Goal: Task Accomplishment & Management: Contribute content

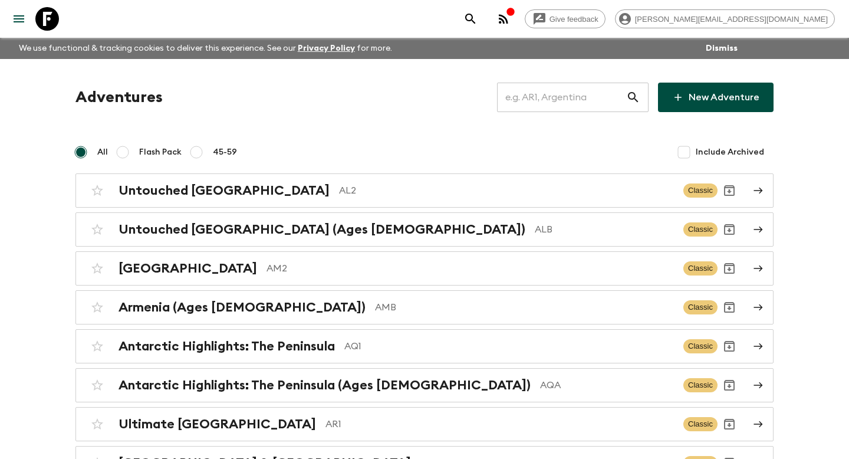
click at [565, 98] on input "text" at bounding box center [561, 97] width 129 height 33
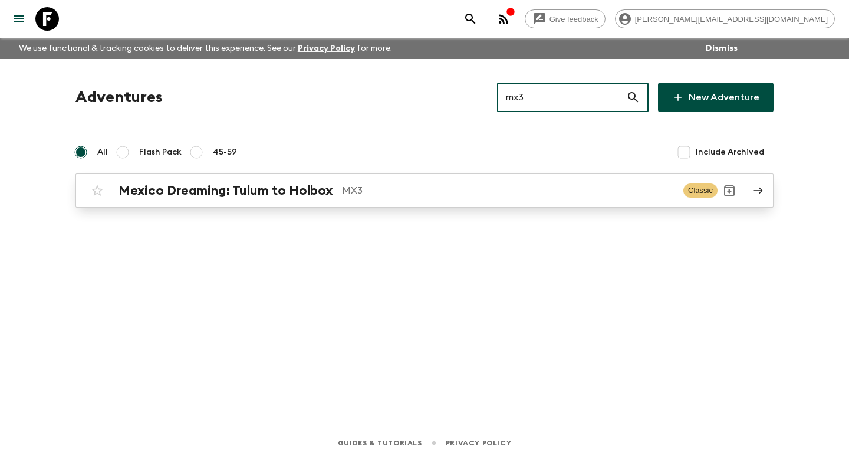
type input "mx3"
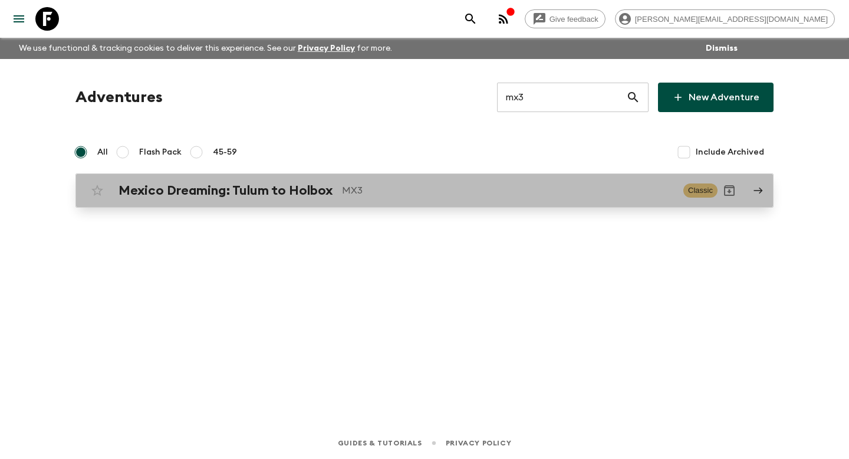
click at [152, 196] on h2 "Mexico Dreaming: Tulum to Holbox" at bounding box center [226, 190] width 214 height 15
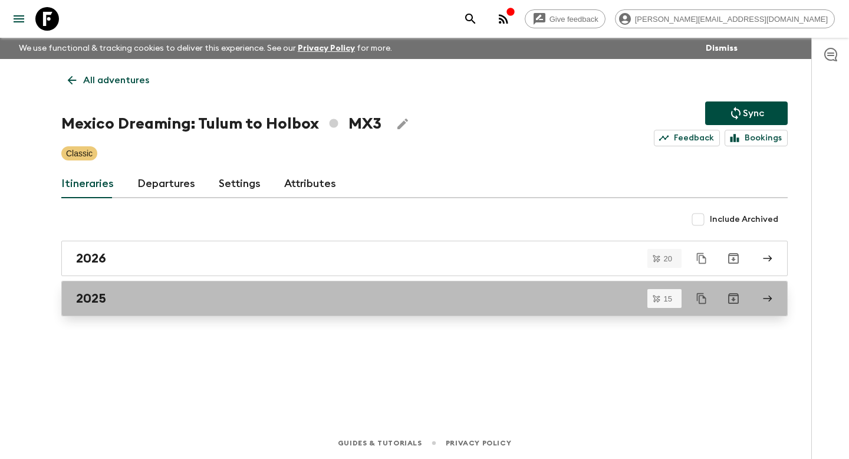
click at [122, 295] on div "2025" at bounding box center [413, 298] width 675 height 15
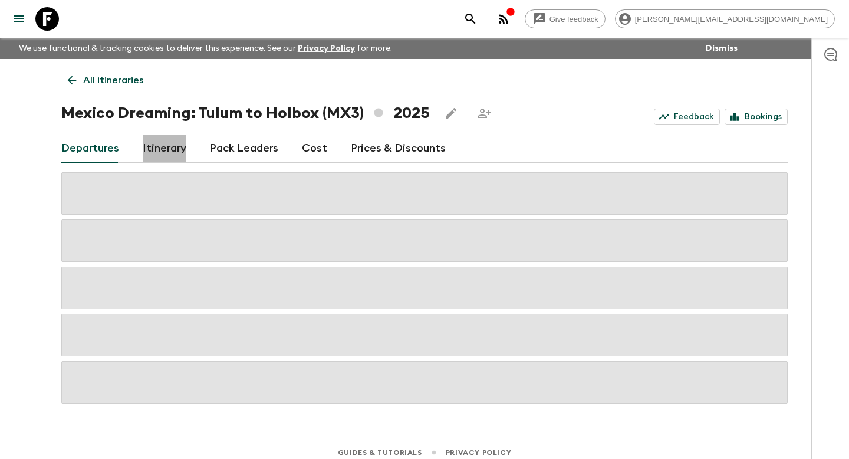
click at [150, 160] on link "Itinerary" at bounding box center [165, 148] width 44 height 28
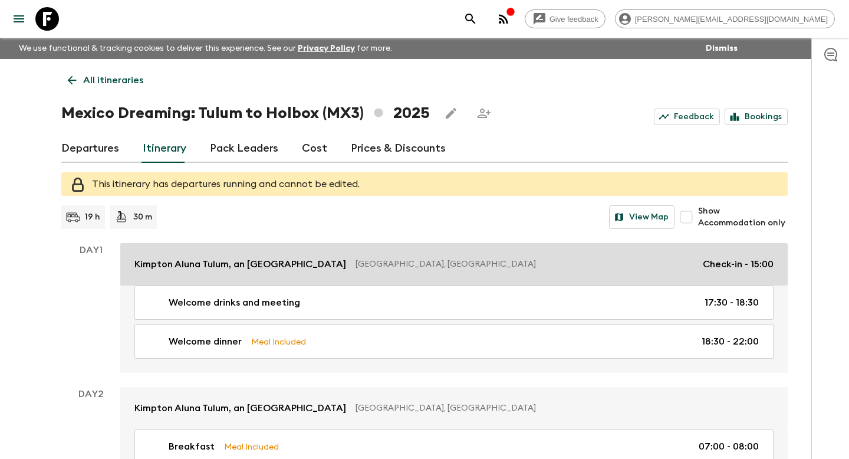
scroll to position [23, 0]
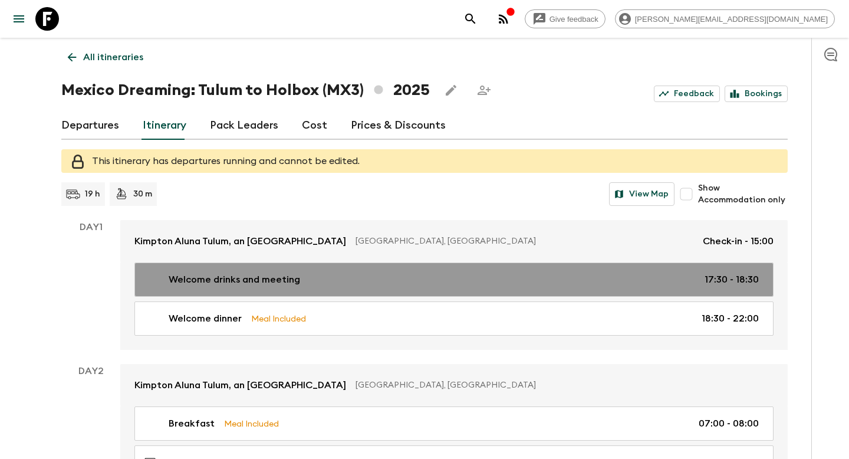
click at [189, 281] on p "Welcome drinks and meeting" at bounding box center [234, 279] width 131 height 14
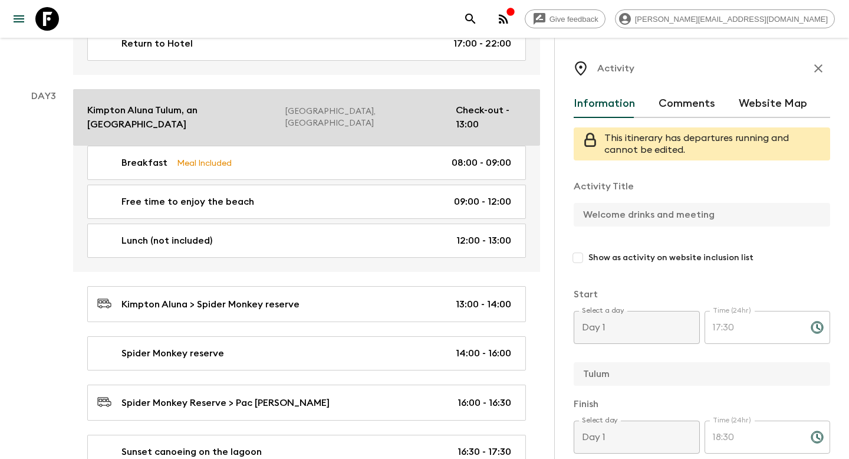
scroll to position [729, 0]
click at [213, 106] on link "[PERSON_NAME], an [GEOGRAPHIC_DATA], [GEOGRAPHIC_DATA] Check-out - 13:00" at bounding box center [306, 116] width 467 height 57
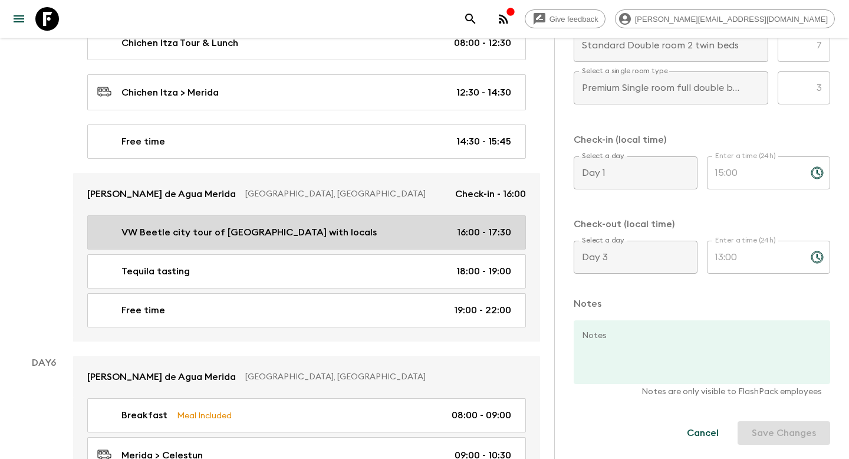
scroll to position [1942, 0]
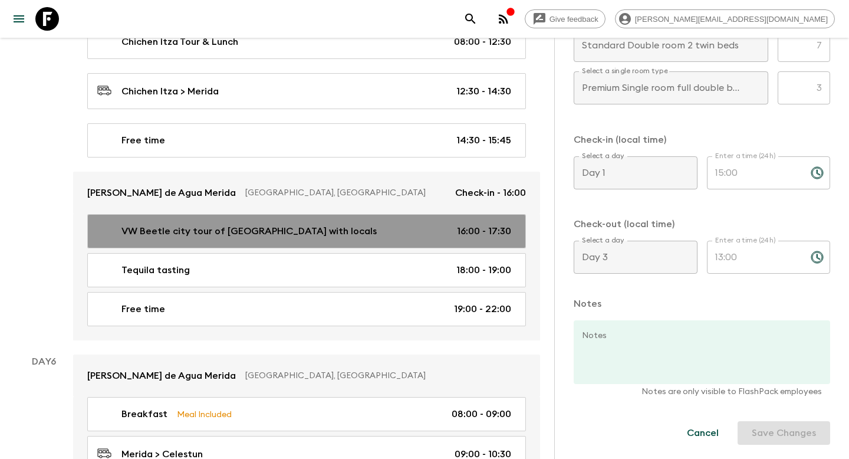
click at [193, 214] on link "VW Beetle city tour of [GEOGRAPHIC_DATA] with locals 16:00 - 17:30" at bounding box center [306, 231] width 439 height 34
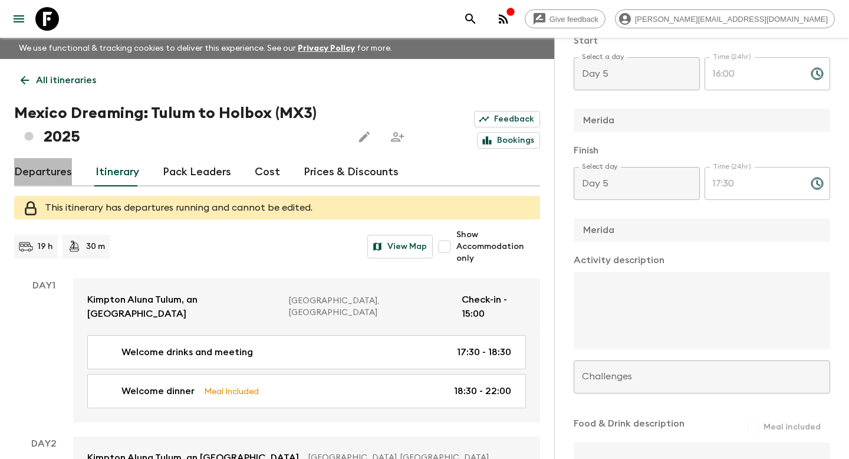
click at [48, 167] on link "Departures" at bounding box center [43, 172] width 58 height 28
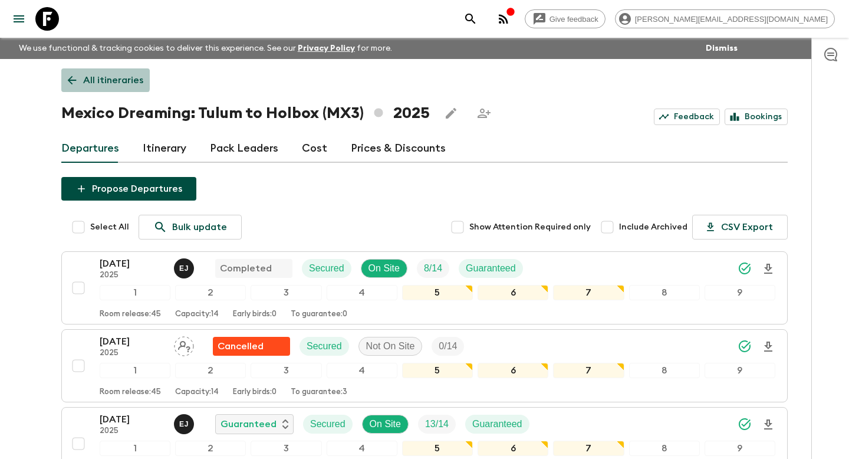
click at [75, 80] on icon at bounding box center [72, 80] width 9 height 9
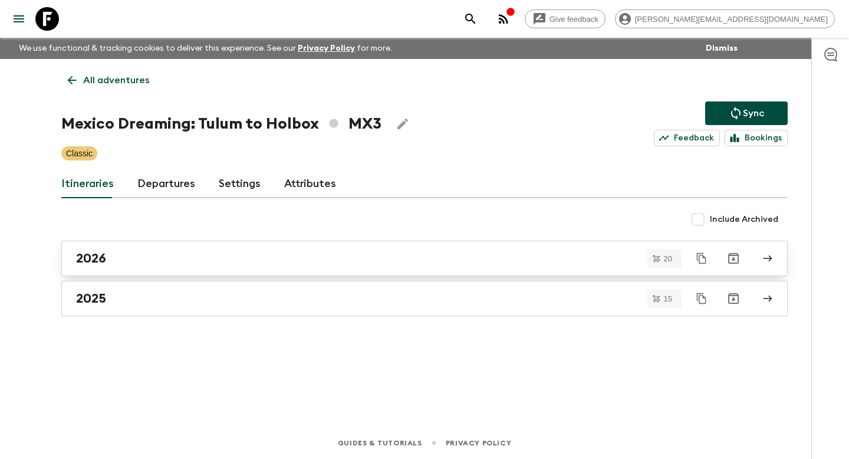
click at [107, 255] on div "2026" at bounding box center [413, 258] width 675 height 15
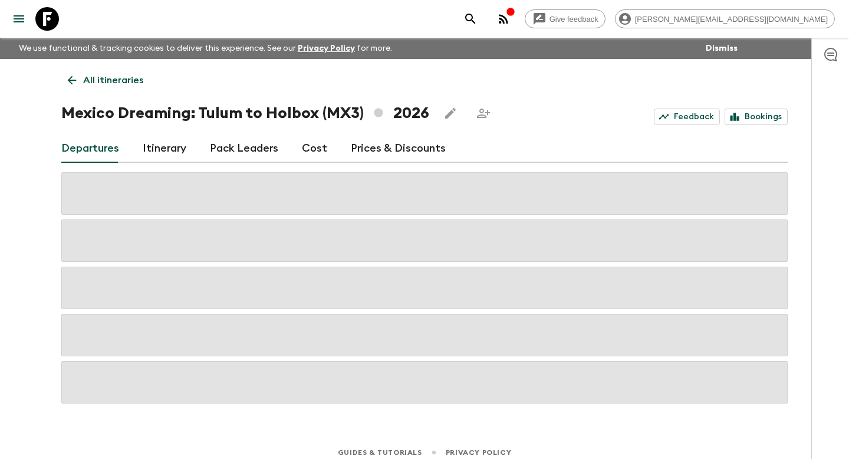
click at [151, 155] on link "Itinerary" at bounding box center [165, 148] width 44 height 28
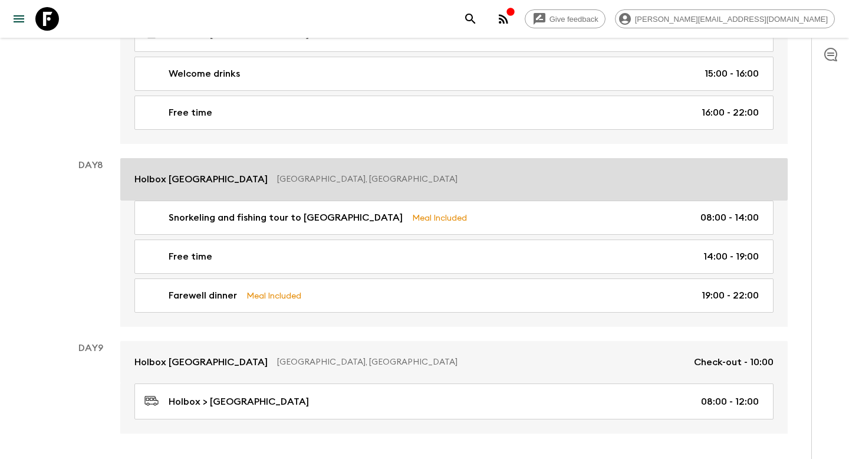
scroll to position [2817, 0]
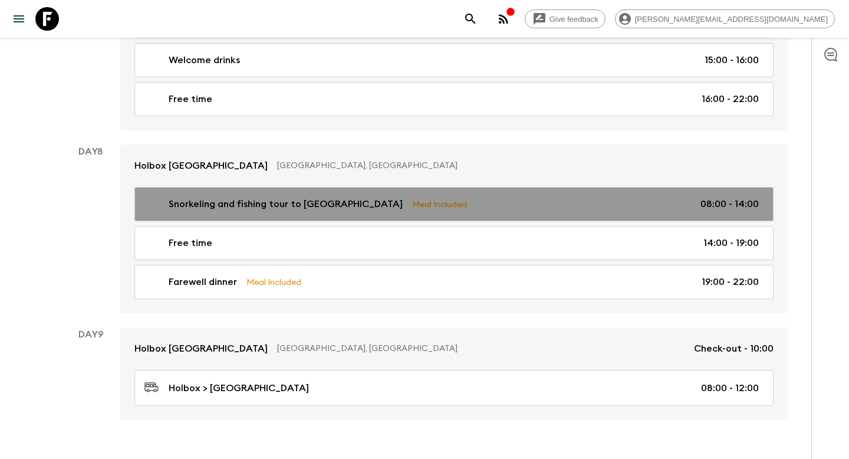
click at [495, 200] on div "Snorkeling and fishing tour to [GEOGRAPHIC_DATA] Meal Included 08:00 - 14:00" at bounding box center [451, 204] width 614 height 14
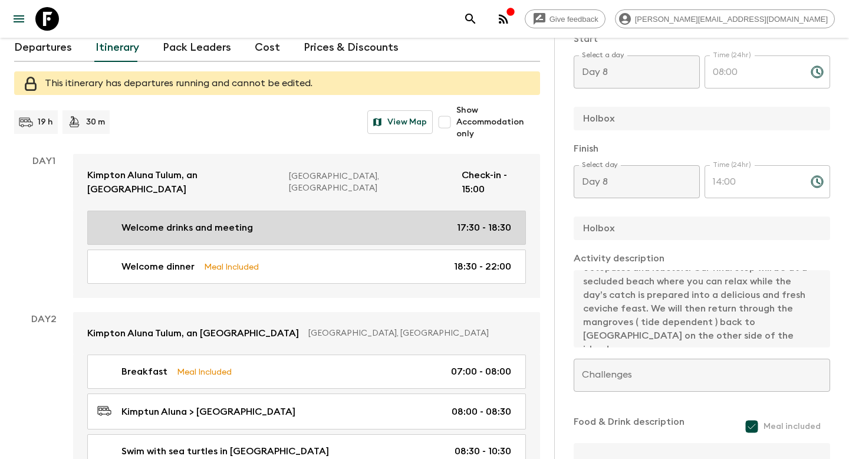
scroll to position [146, 0]
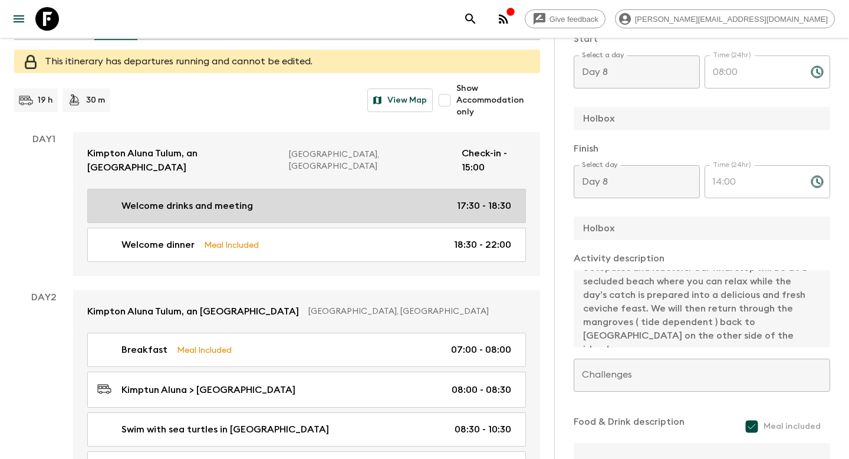
click at [258, 199] on div "Welcome drinks and meeting 17:30 - 18:30" at bounding box center [304, 206] width 414 height 14
type input "Welcome drinks and meeting"
checkbox input "false"
type input "Tulum"
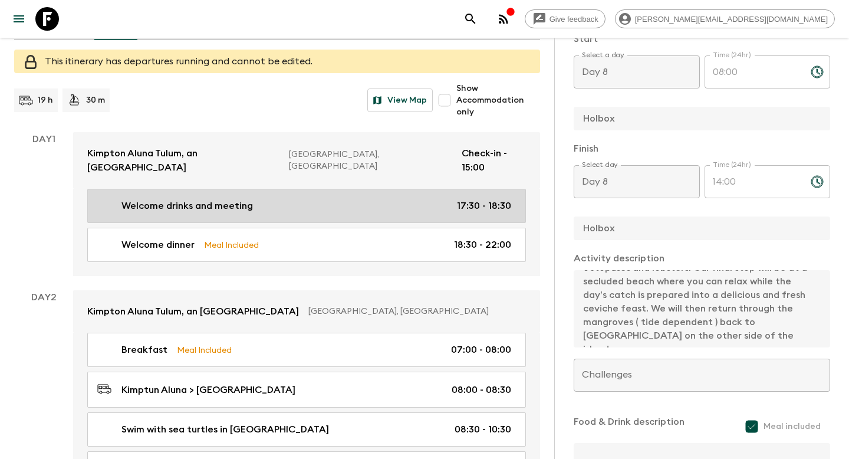
checkbox input "false"
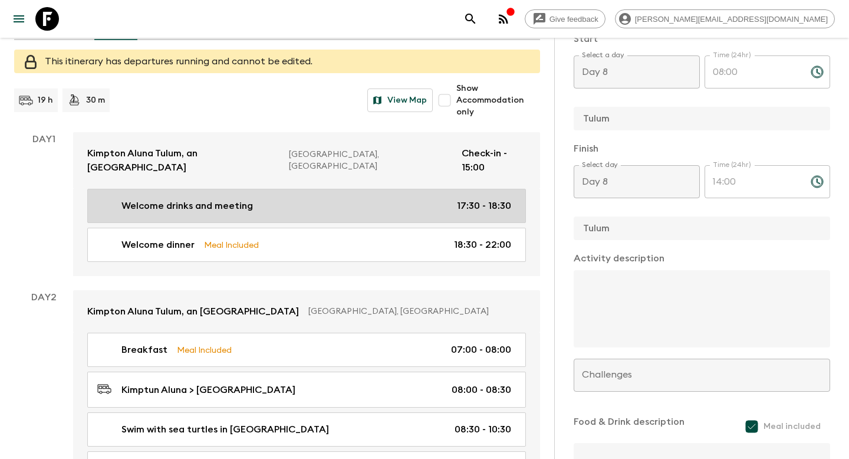
type input "Day 1"
type input "17:30"
type input "Day 1"
type input "18:30"
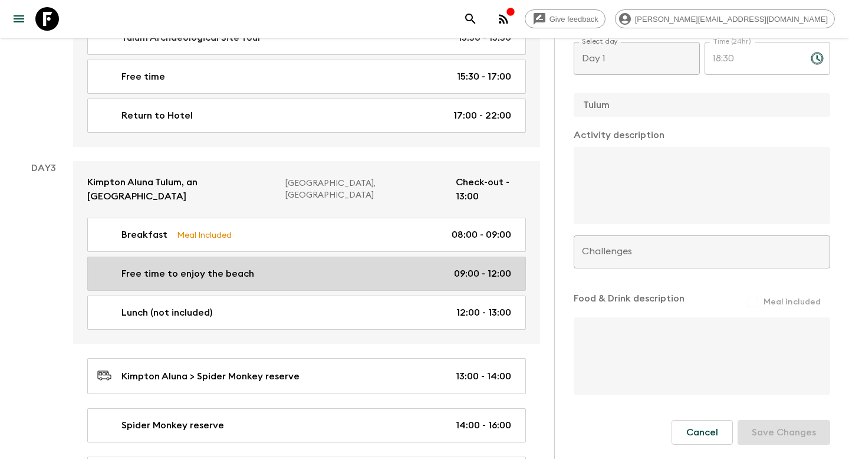
scroll to position [208, 0]
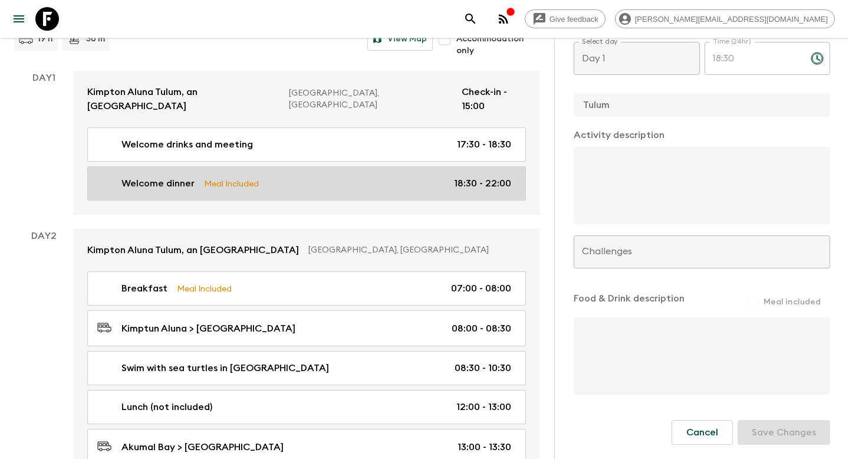
click at [238, 177] on p "Meal Included" at bounding box center [231, 183] width 55 height 13
type input "Welcome dinner"
type textarea "Welcome dinner at the hotel's roof-top restaurant/bar"
checkbox input "true"
type input "18:30"
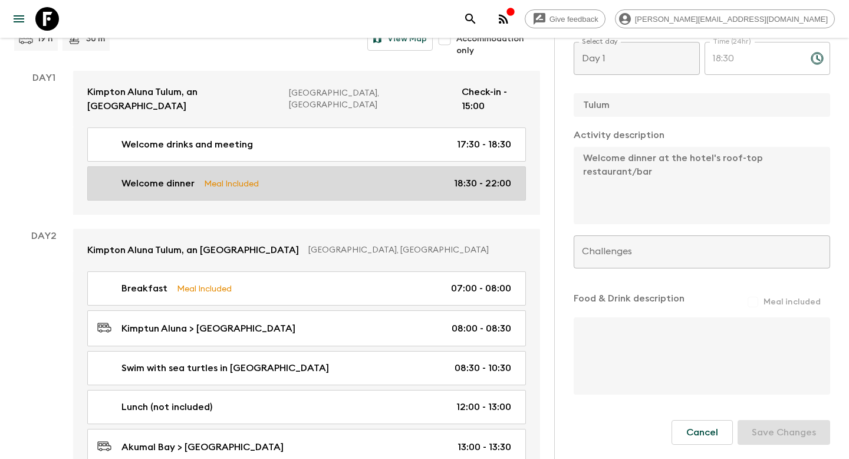
type input "22:00"
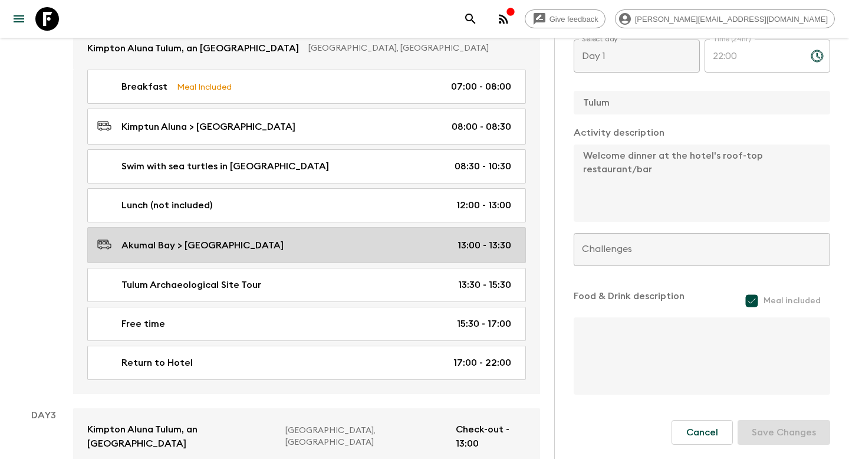
scroll to position [410, 0]
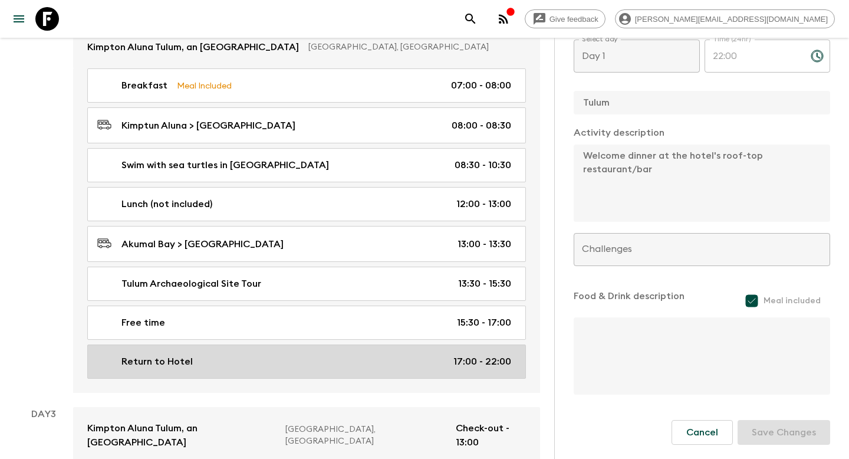
click at [144, 354] on p "Return to Hotel" at bounding box center [156, 361] width 71 height 14
type input "Return to Hotel"
checkbox input "true"
type input "[GEOGRAPHIC_DATA]"
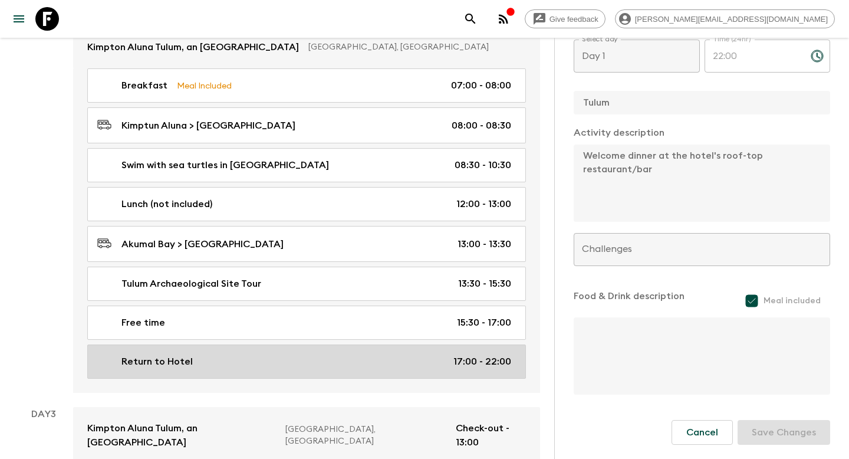
type textarea "THIS IS THE WOW MOMENT WHICH WE'RE HIDING FROM CUSTOMERS This evening take the …"
checkbox input "false"
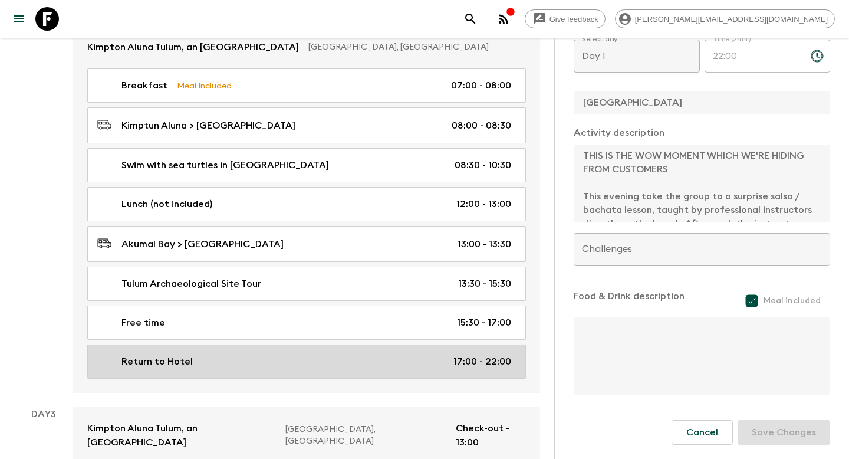
type input "Day 2"
type input "17:00"
type input "Day 2"
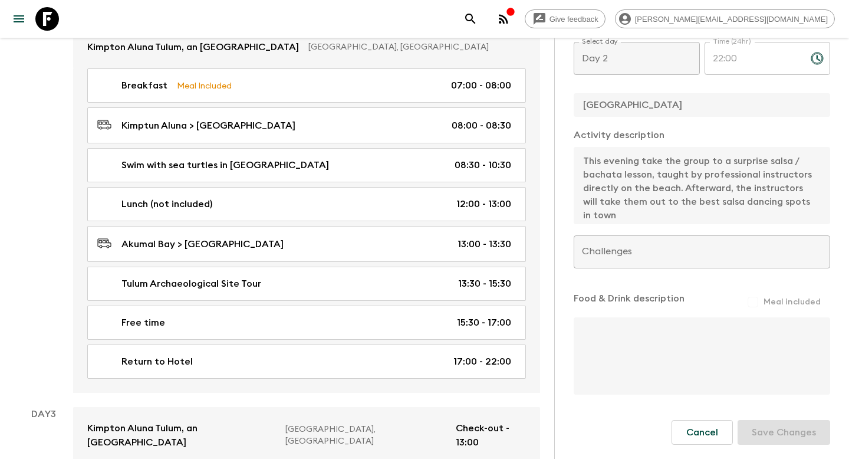
scroll to position [41, 0]
